Goal: Contribute content

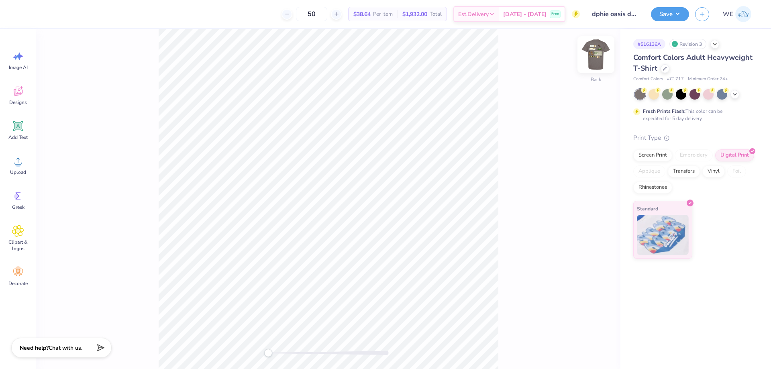
click at [606, 58] on img at bounding box center [596, 55] width 32 height 32
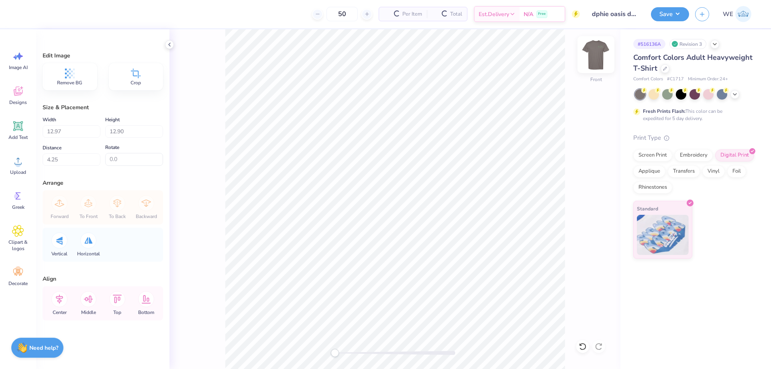
click at [592, 55] on img at bounding box center [596, 55] width 32 height 32
type input "4.56"
type input "1.51"
type input "3.00"
click at [25, 172] on span "Upload" at bounding box center [18, 172] width 16 height 6
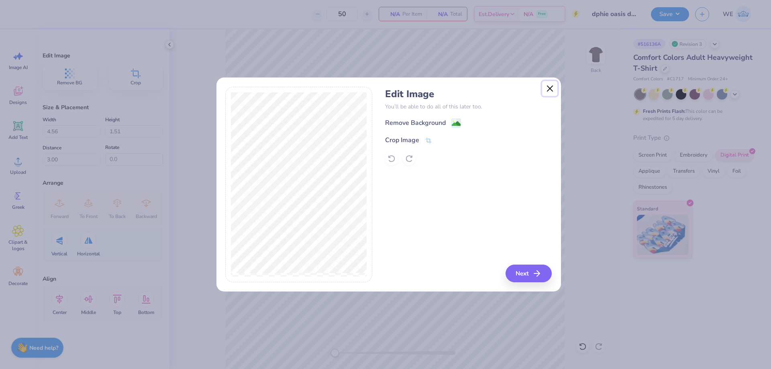
click at [552, 88] on button "Close" at bounding box center [549, 88] width 15 height 15
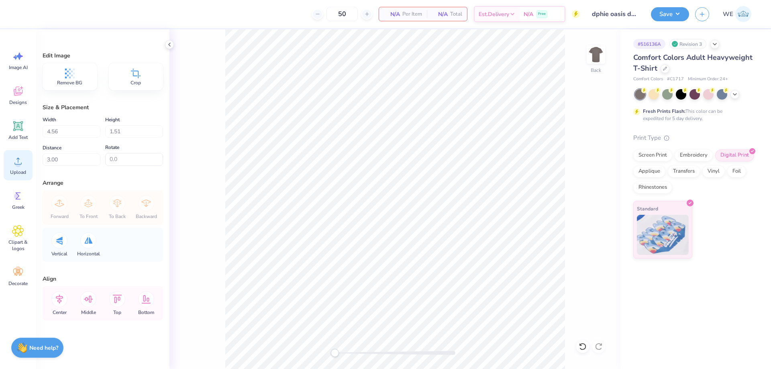
click at [18, 163] on circle at bounding box center [18, 164] width 6 height 6
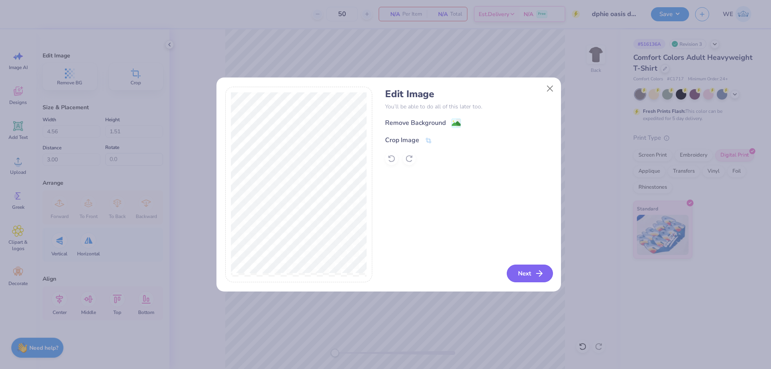
click at [527, 266] on button "Next" at bounding box center [530, 274] width 46 height 18
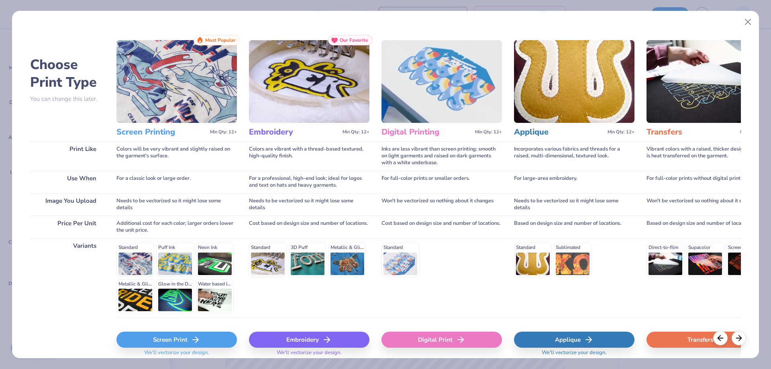
click at [431, 340] on div "Digital Print" at bounding box center [442, 340] width 120 height 16
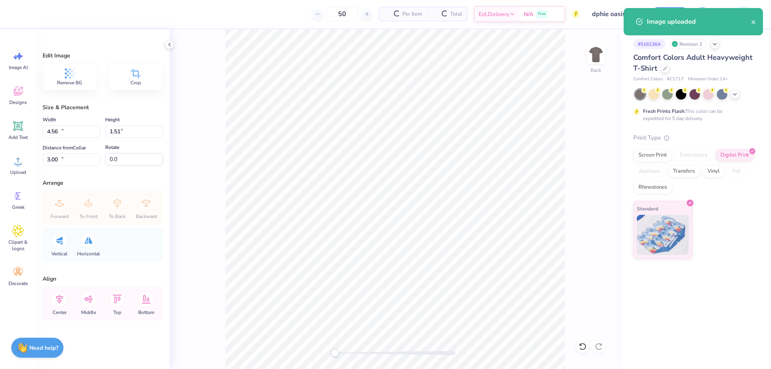
type input "14.17"
type input "4.69"
type input "10.15"
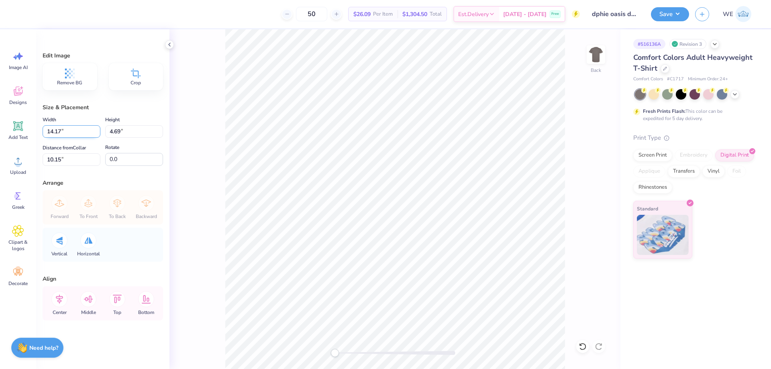
click at [72, 130] on input "14.17" at bounding box center [72, 131] width 58 height 12
type input "4.50"
type input "1.49"
click at [69, 157] on input "3" at bounding box center [72, 159] width 58 height 12
click at [80, 161] on input "6.06" at bounding box center [72, 159] width 58 height 12
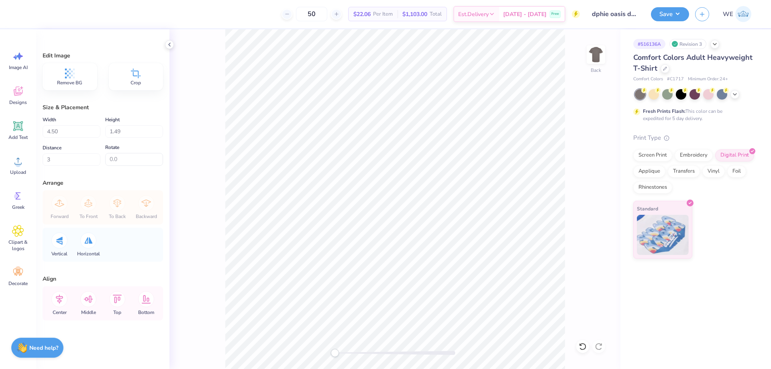
type input "3.00"
click at [596, 53] on img at bounding box center [596, 55] width 32 height 32
click at [18, 163] on circle at bounding box center [18, 164] width 6 height 6
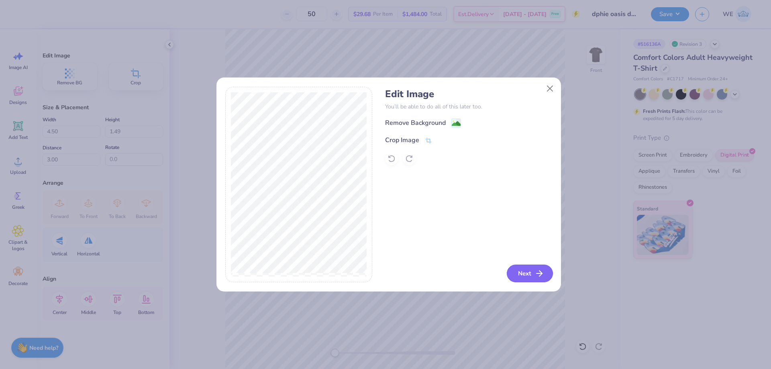
click at [543, 267] on button "Next" at bounding box center [530, 274] width 46 height 18
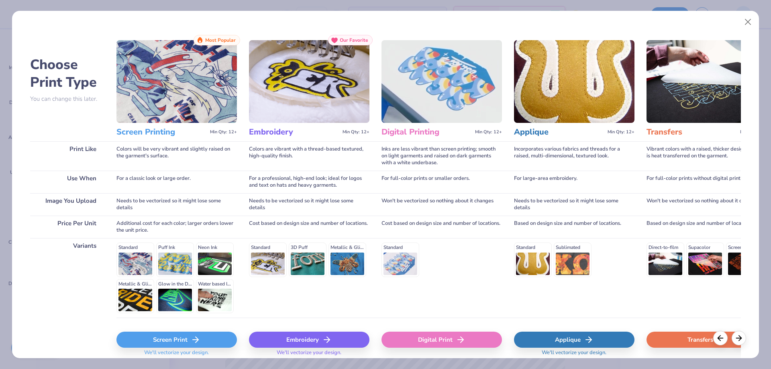
drag, startPoint x: 437, startPoint y: 339, endPoint x: 435, endPoint y: 331, distance: 8.7
click at [437, 339] on div "Digital Print" at bounding box center [442, 340] width 120 height 16
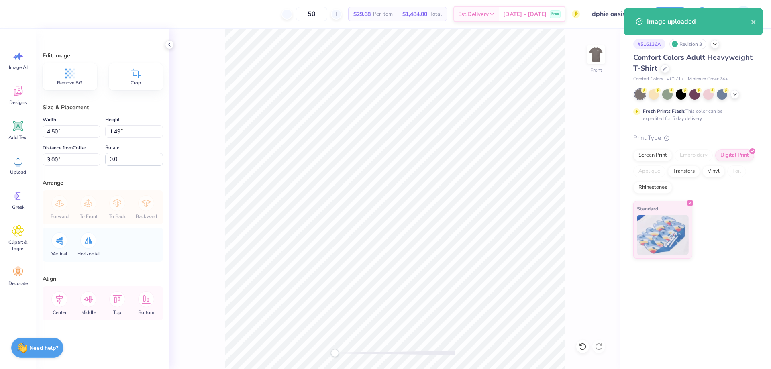
type input "14.53"
type input "14.45"
type input "6.53"
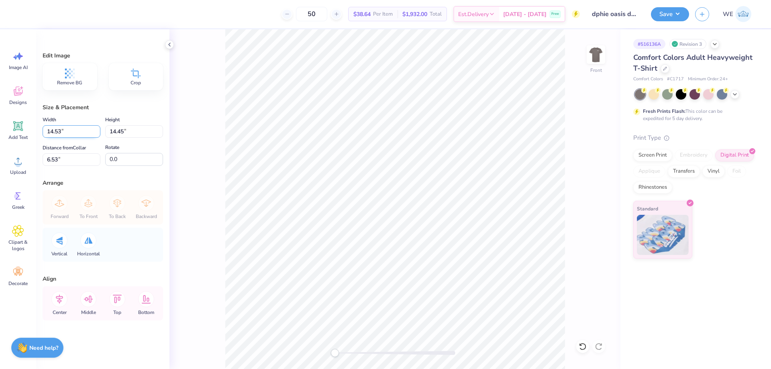
click at [69, 133] on input "14.53" at bounding box center [72, 131] width 58 height 12
type input "12.50"
type input "12.43"
type input "7.53"
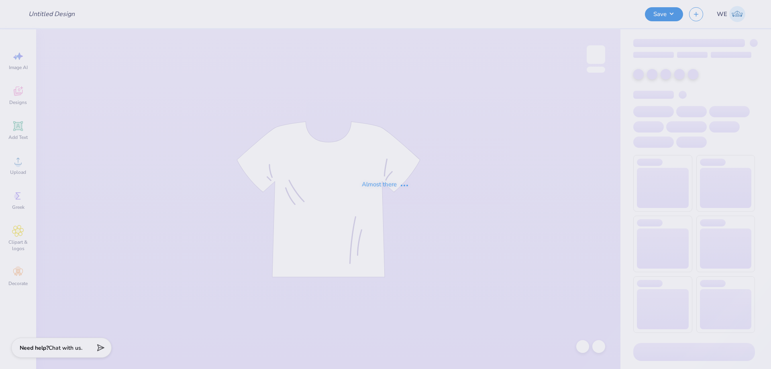
type input "DU Beach Weekend Shirts 2025"
